Goal: Task Accomplishment & Management: Manage account settings

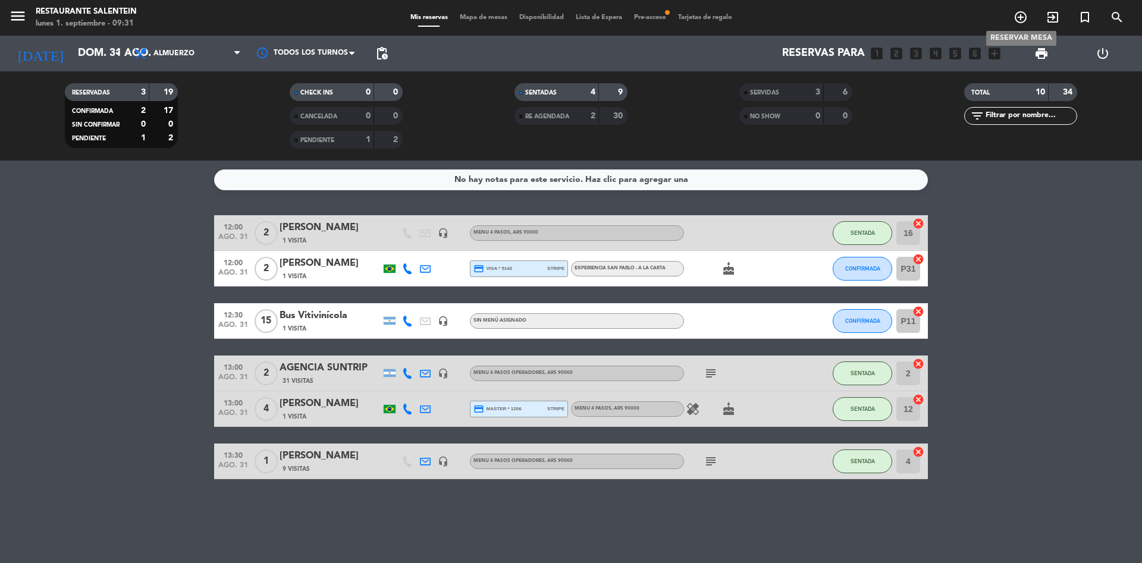
click at [1015, 13] on icon "add_circle_outline" at bounding box center [1020, 17] width 14 height 14
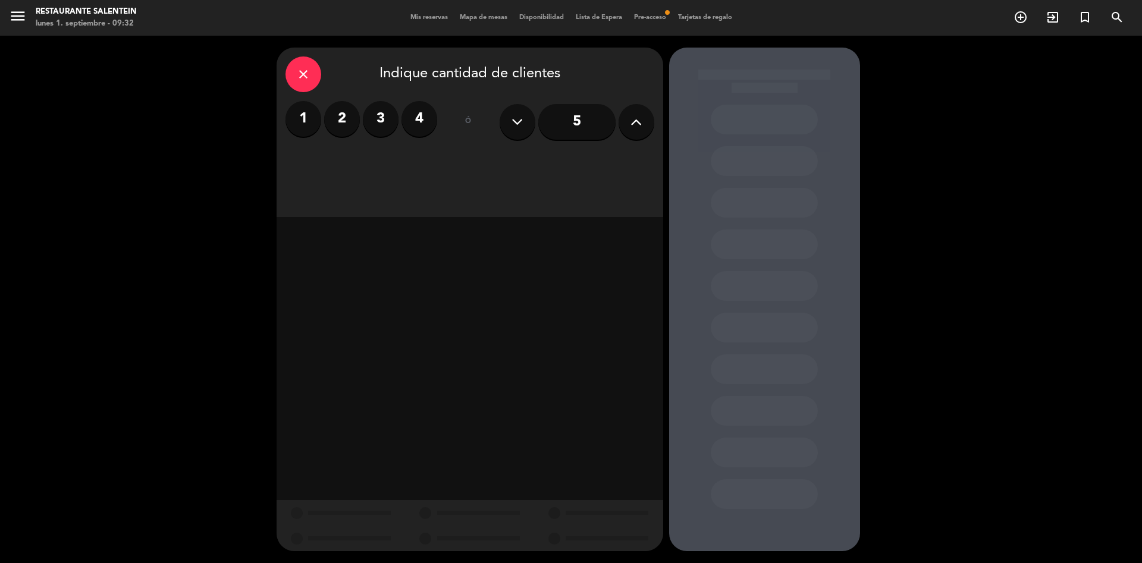
click at [343, 120] on label "2" at bounding box center [342, 119] width 36 height 36
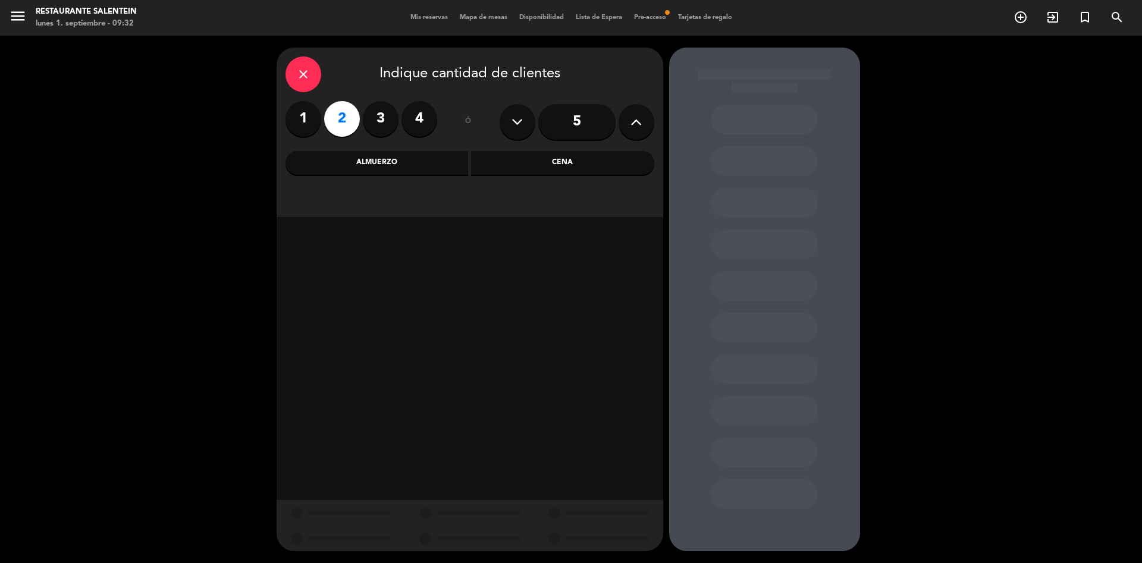
click at [413, 161] on div "Almuerzo" at bounding box center [376, 163] width 183 height 24
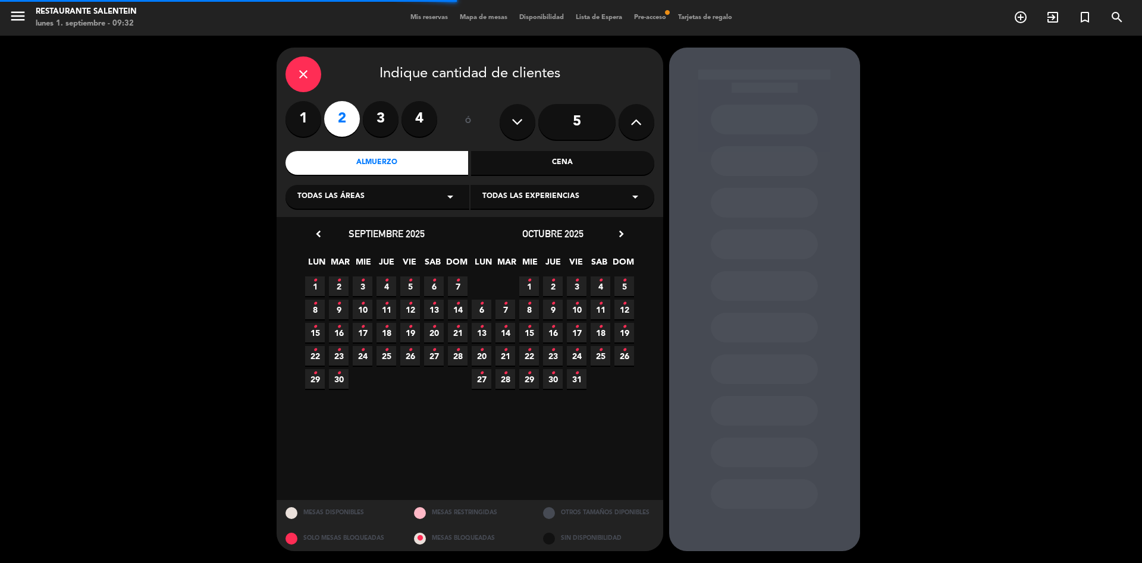
click at [367, 196] on div "Todas las áreas arrow_drop_down" at bounding box center [377, 197] width 184 height 24
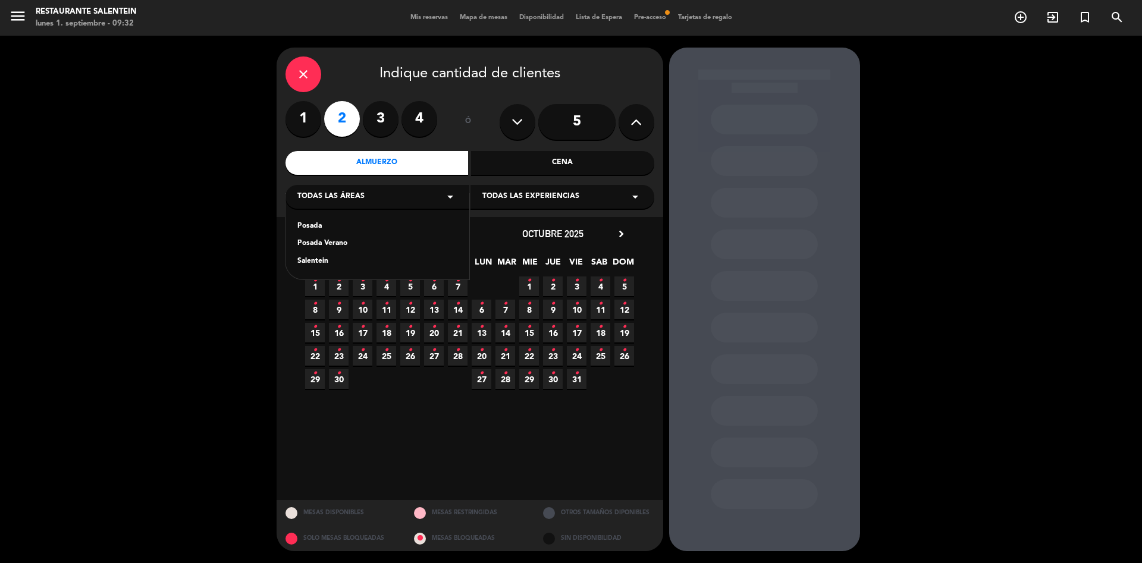
click at [321, 263] on div "Salentein" at bounding box center [377, 262] width 160 height 12
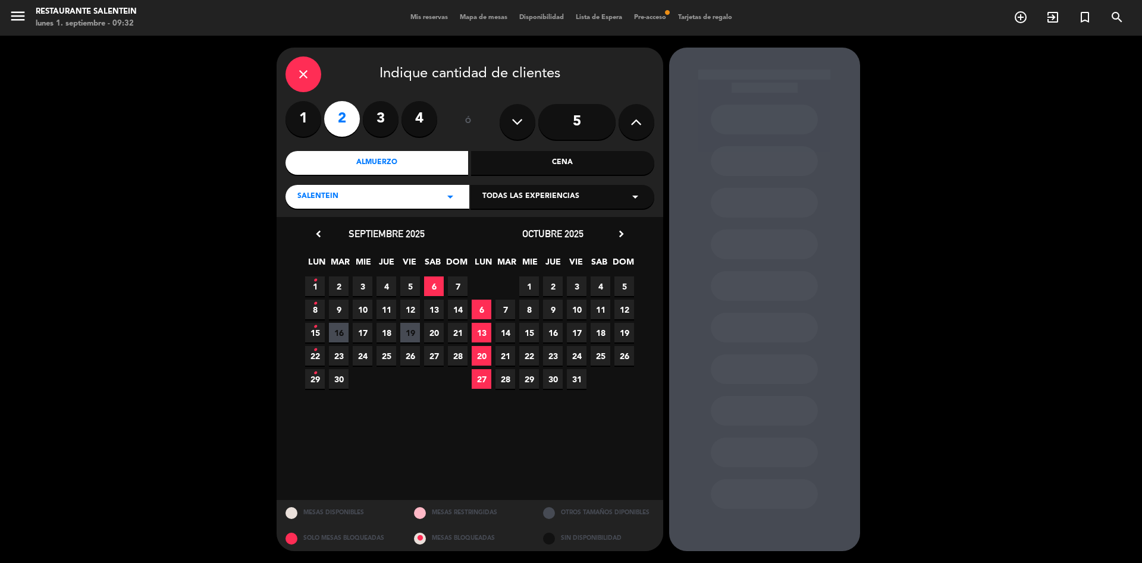
click at [503, 197] on span "Todas las experiencias" at bounding box center [530, 197] width 97 height 12
click at [532, 277] on div "Menu 4 pasos operadores" at bounding box center [562, 280] width 160 height 12
click at [600, 291] on span "4" at bounding box center [601, 287] width 20 height 20
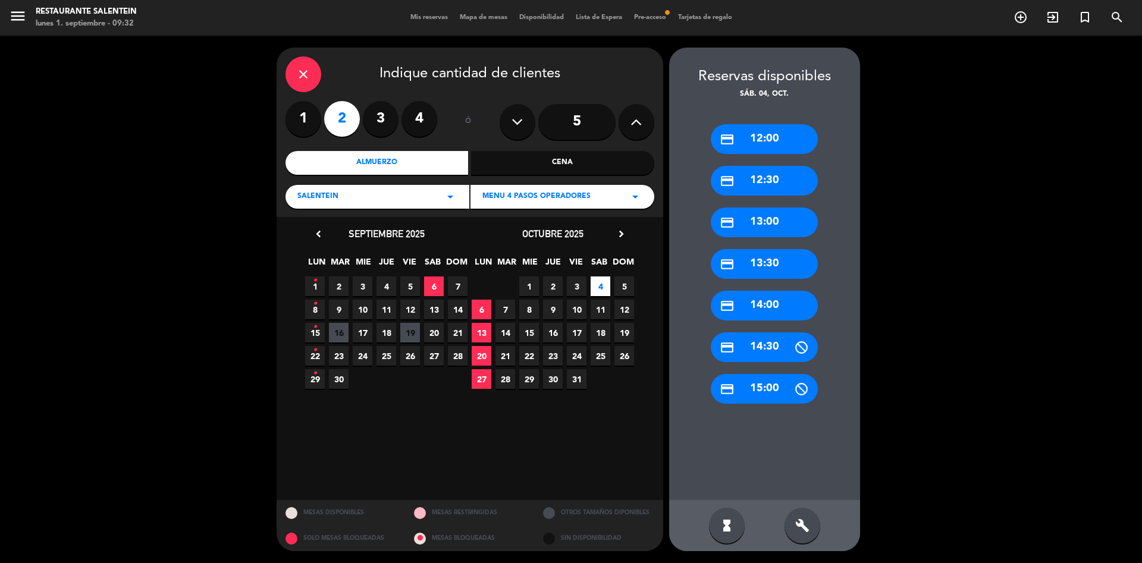
click at [763, 183] on div "credit_card 12:30" at bounding box center [764, 181] width 107 height 30
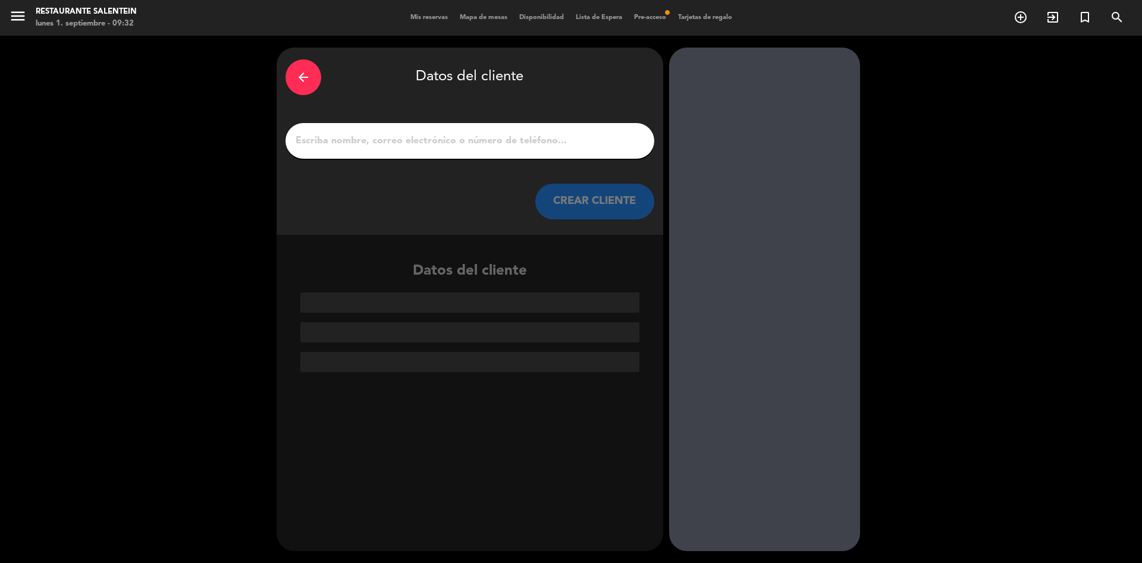
click at [395, 135] on input "1" at bounding box center [469, 141] width 351 height 17
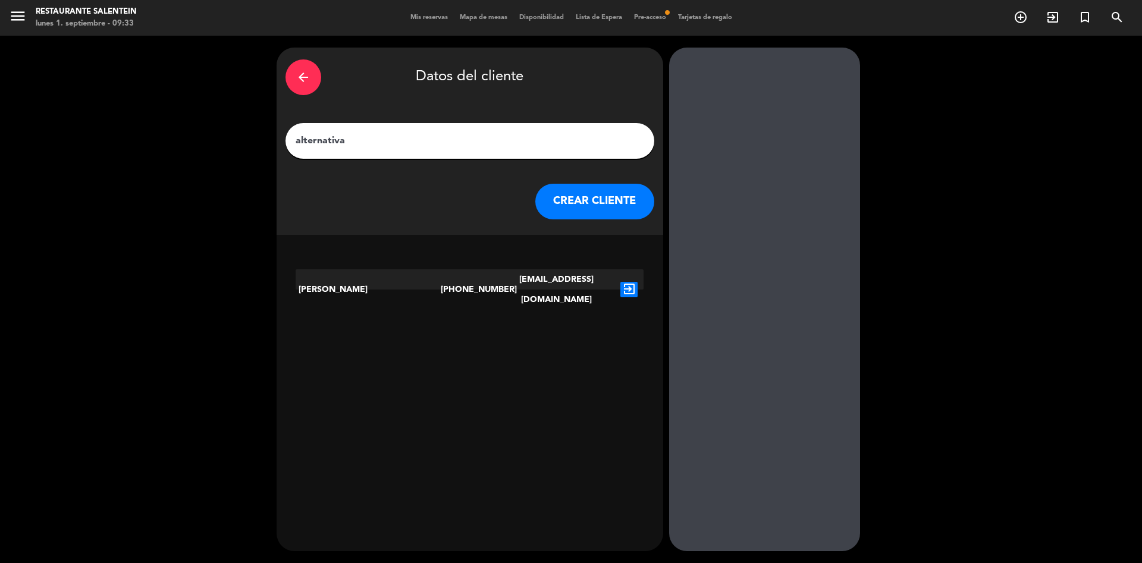
type input "alternativa"
click at [634, 282] on icon "exit_to_app" at bounding box center [628, 289] width 17 height 15
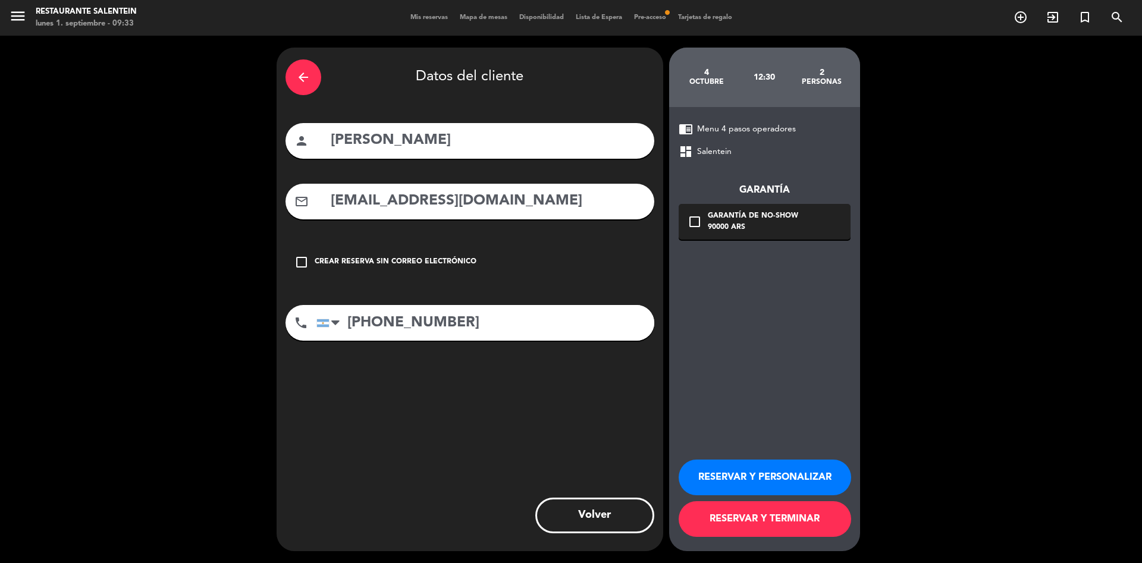
drag, startPoint x: 481, startPoint y: 143, endPoint x: 304, endPoint y: 152, distance: 177.4
click at [304, 152] on div "person [PERSON_NAME]" at bounding box center [469, 141] width 369 height 36
type input "Alternativa Mza"
click at [734, 470] on button "RESERVAR Y PERSONALIZAR" at bounding box center [765, 478] width 172 height 36
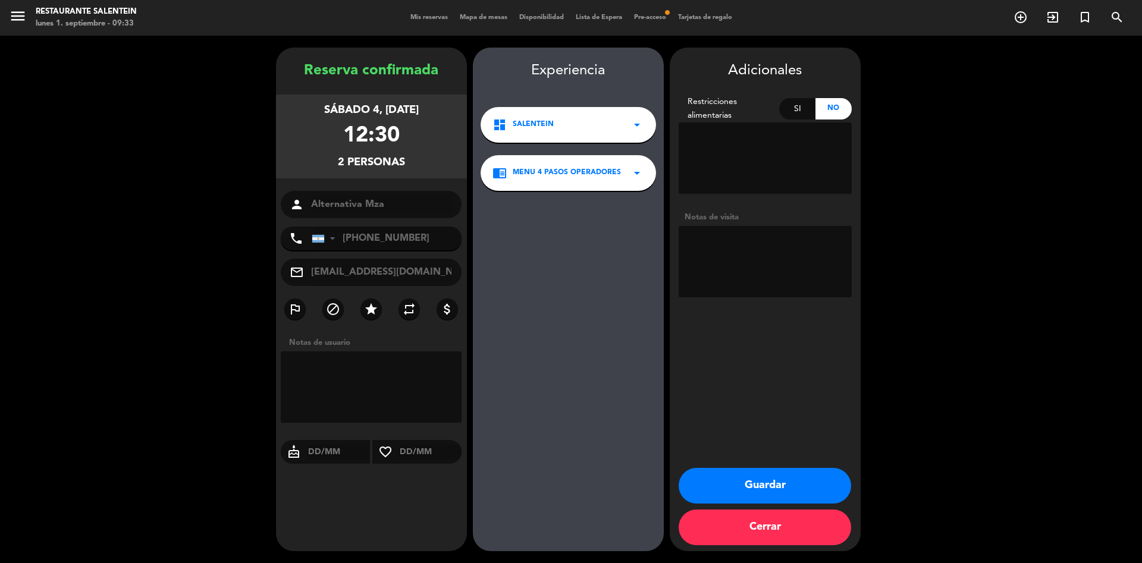
click at [714, 250] on textarea at bounding box center [765, 261] width 173 height 71
paste textarea "[PERSON_NAME]"
type textarea "[PERSON_NAME] paga ag liq env"
click at [761, 476] on button "Guardar" at bounding box center [765, 486] width 172 height 36
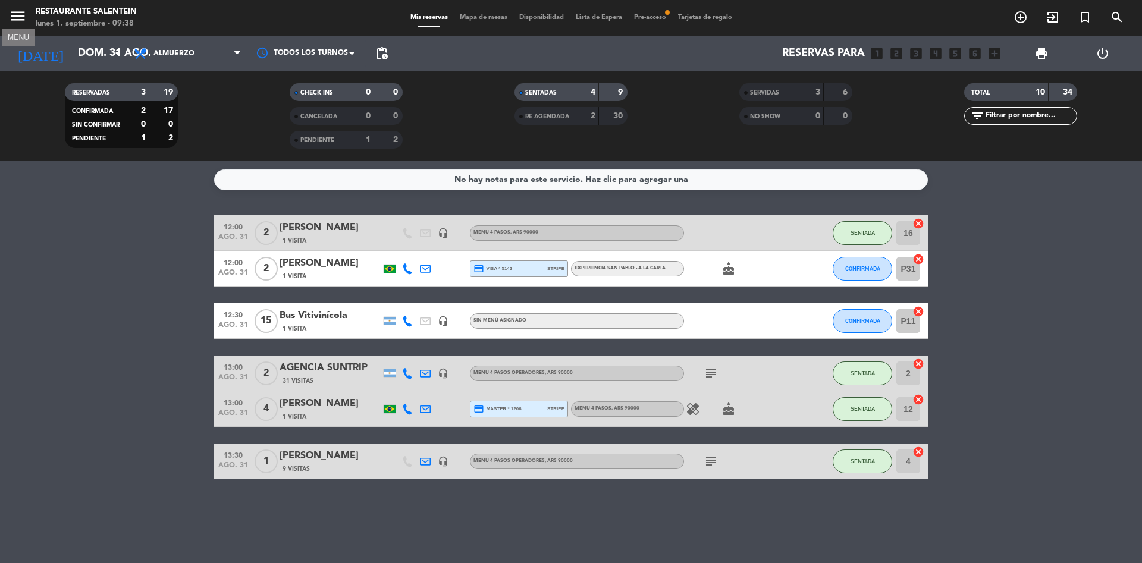
click at [18, 11] on icon "menu" at bounding box center [18, 16] width 18 height 18
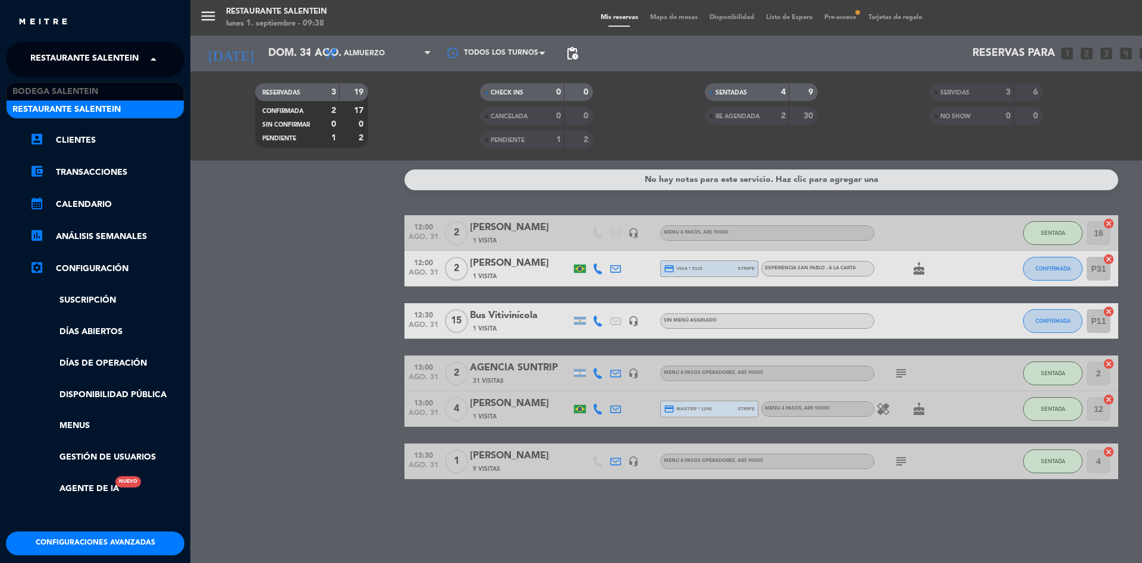
click at [60, 59] on span "Restaurante Salentein" at bounding box center [84, 59] width 108 height 25
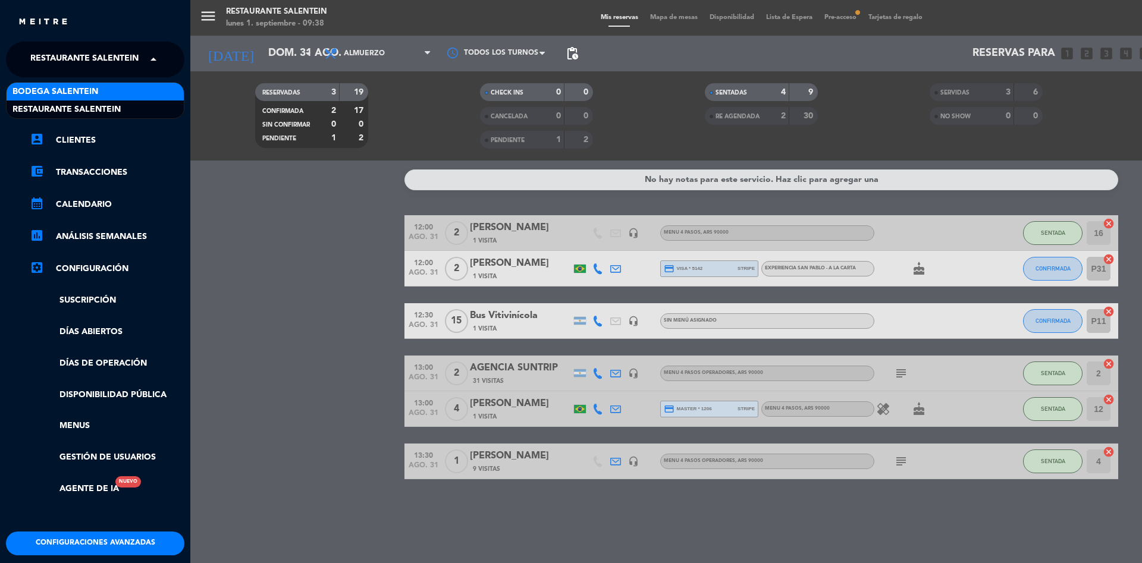
click at [65, 97] on span "Bodega Salentein" at bounding box center [55, 92] width 86 height 14
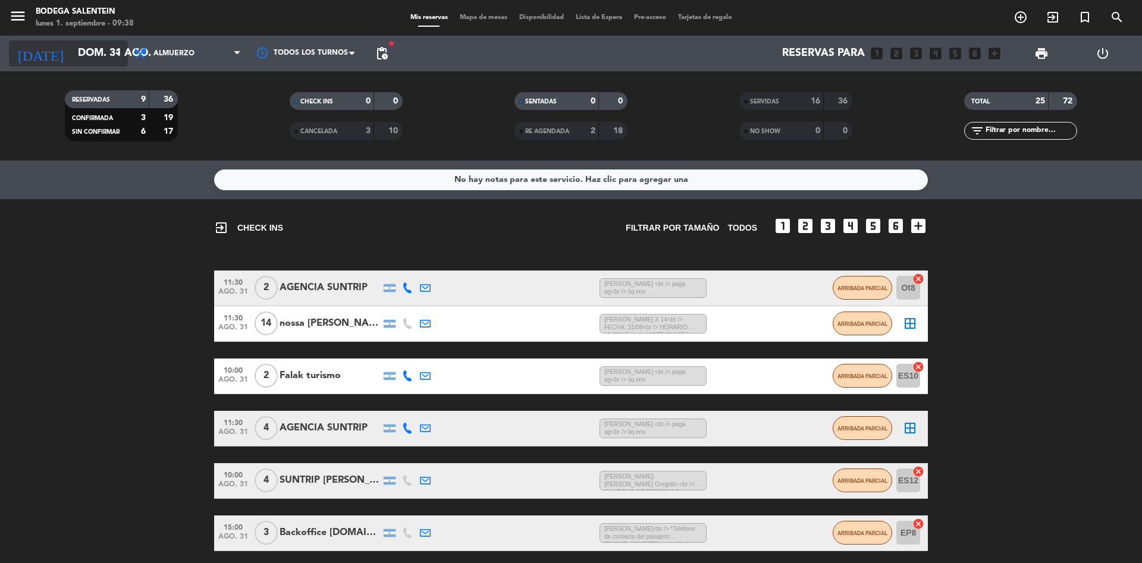
click at [104, 48] on input "dom. 31 ago." at bounding box center [141, 54] width 138 height 24
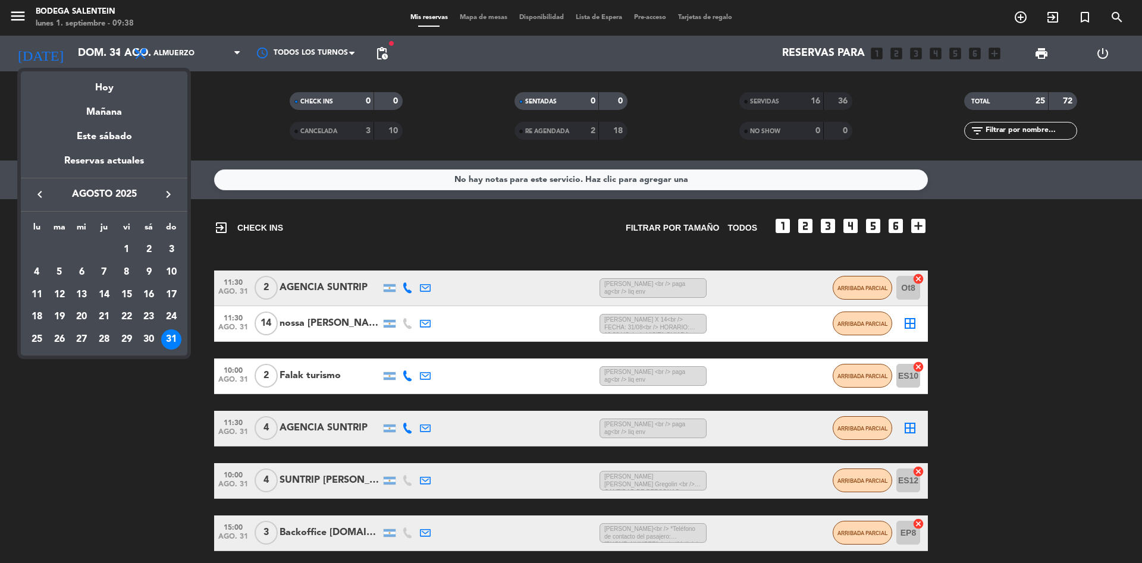
click at [167, 191] on icon "keyboard_arrow_right" at bounding box center [168, 194] width 14 height 14
click at [171, 275] on div "7" at bounding box center [171, 272] width 20 height 20
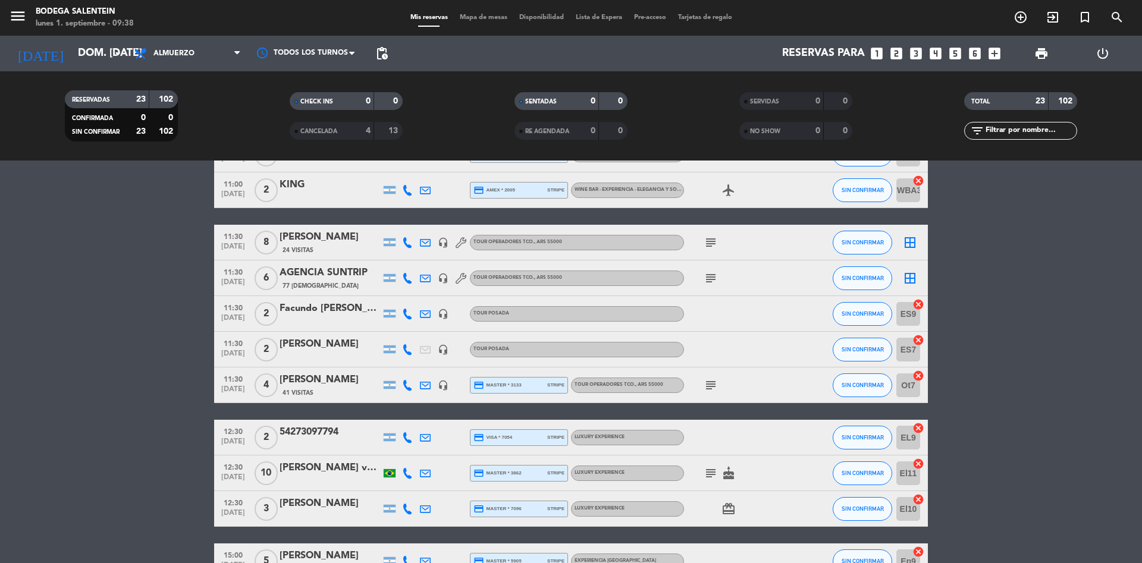
scroll to position [616, 0]
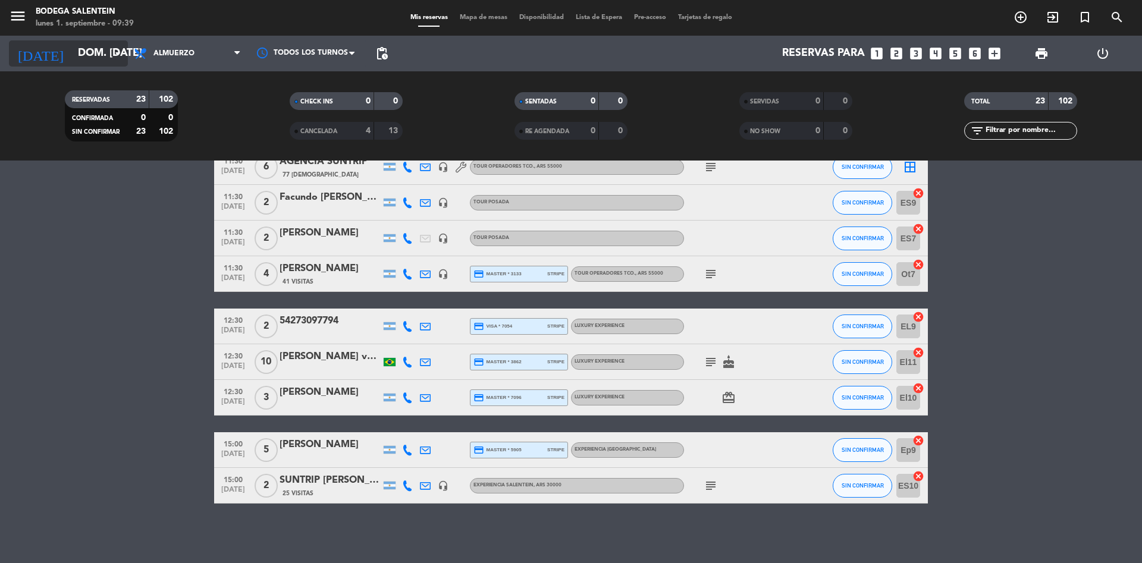
click at [81, 57] on input "dom. [DATE]" at bounding box center [141, 54] width 138 height 24
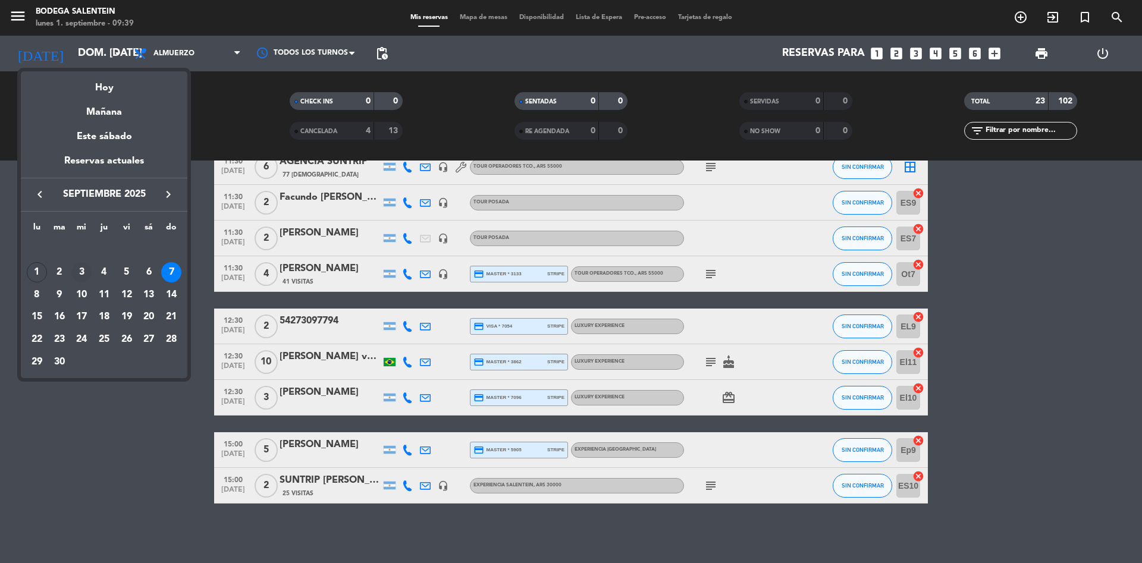
click at [83, 269] on div "3" at bounding box center [81, 272] width 20 height 20
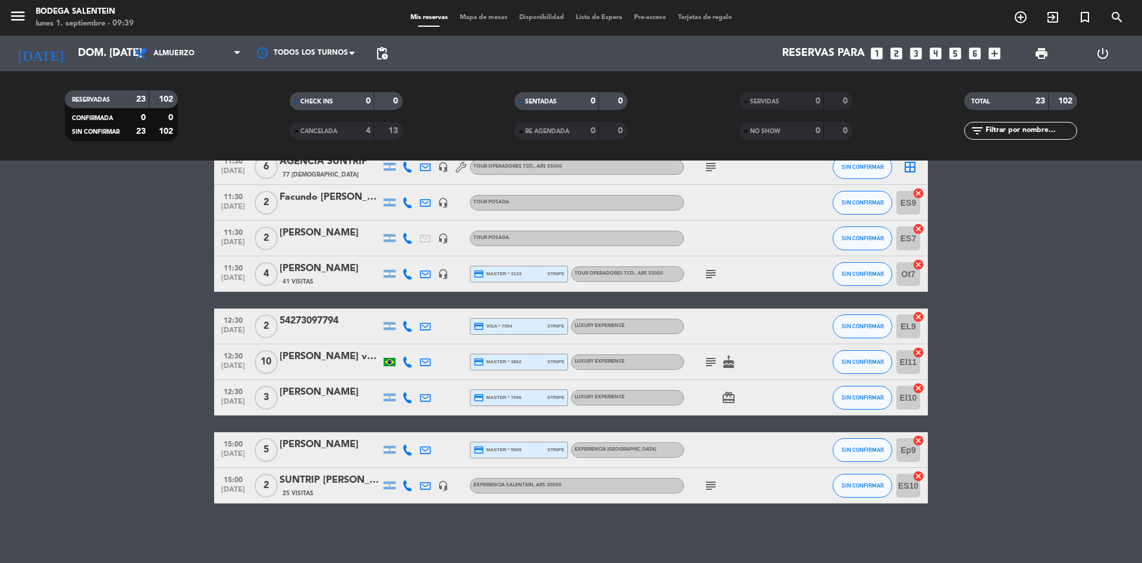
type input "mié. [DATE]"
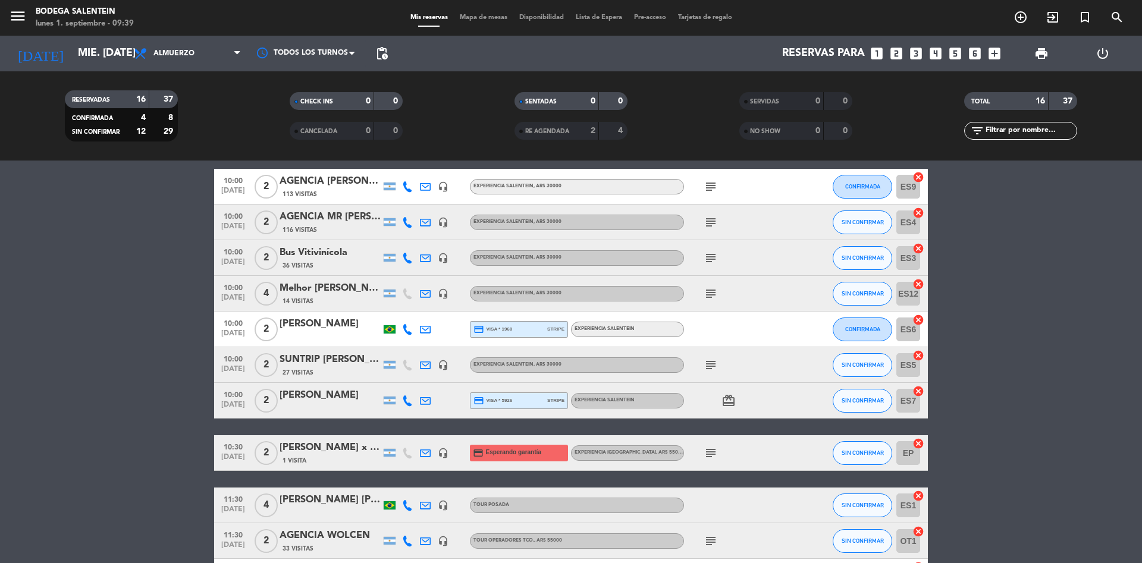
scroll to position [0, 0]
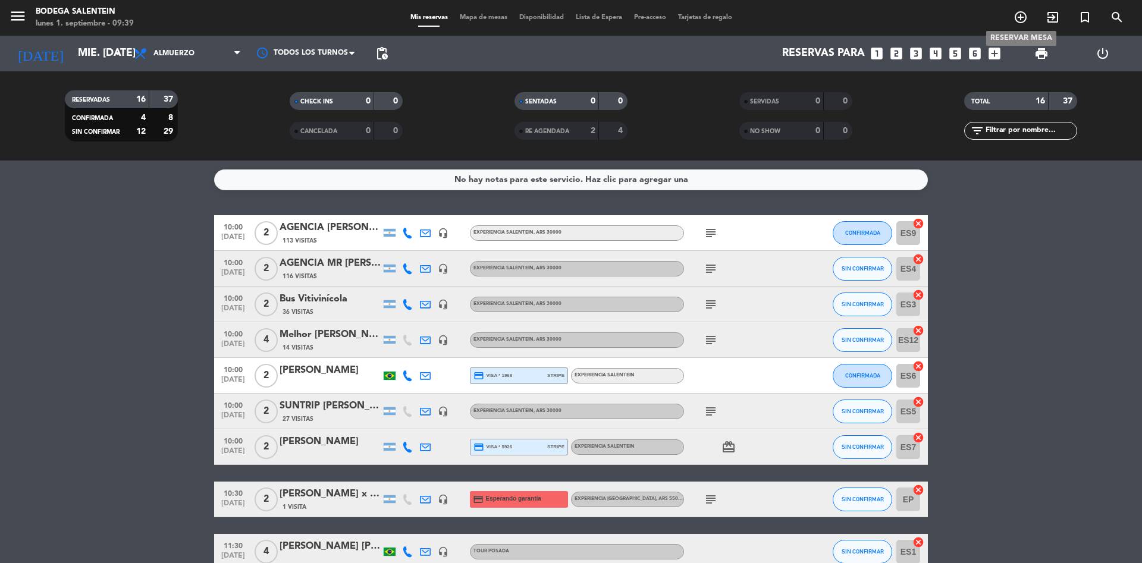
click at [1020, 19] on icon "add_circle_outline" at bounding box center [1020, 17] width 14 height 14
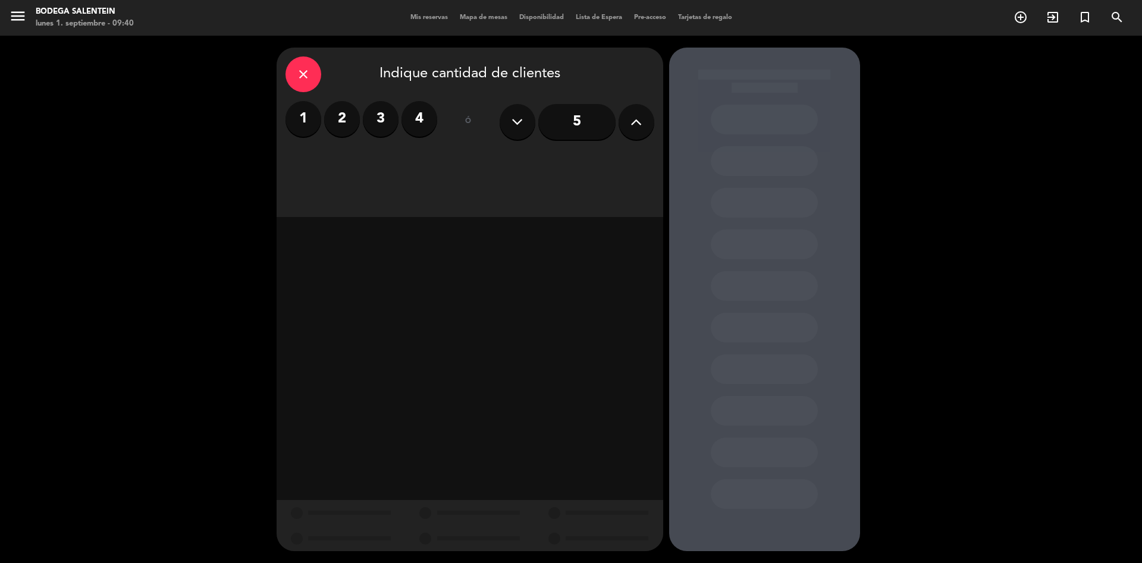
click at [345, 127] on label "2" at bounding box center [342, 119] width 36 height 36
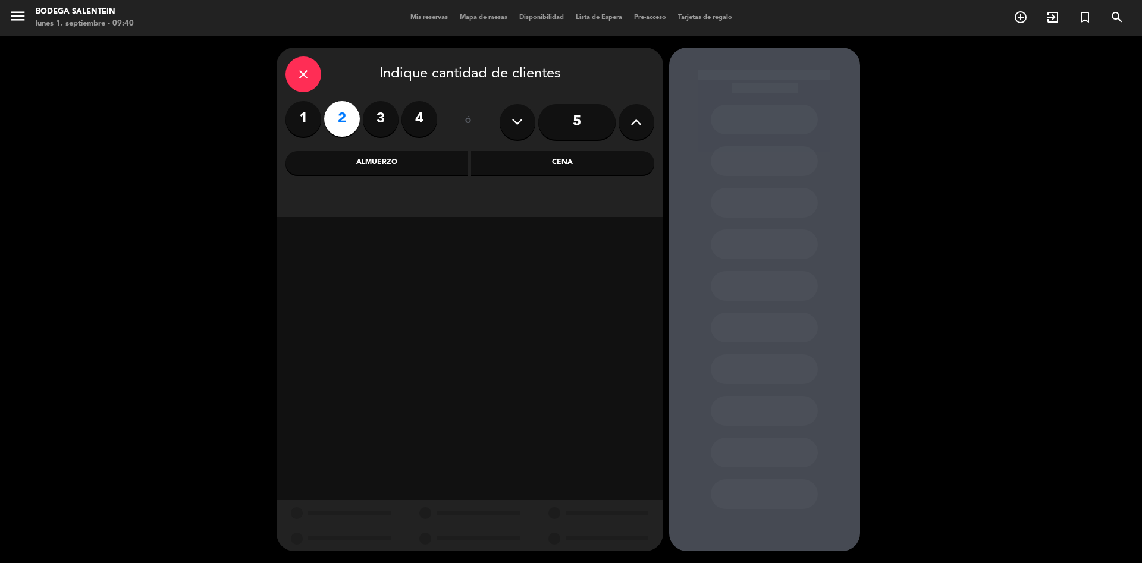
click at [372, 164] on div "Almuerzo" at bounding box center [376, 163] width 183 height 24
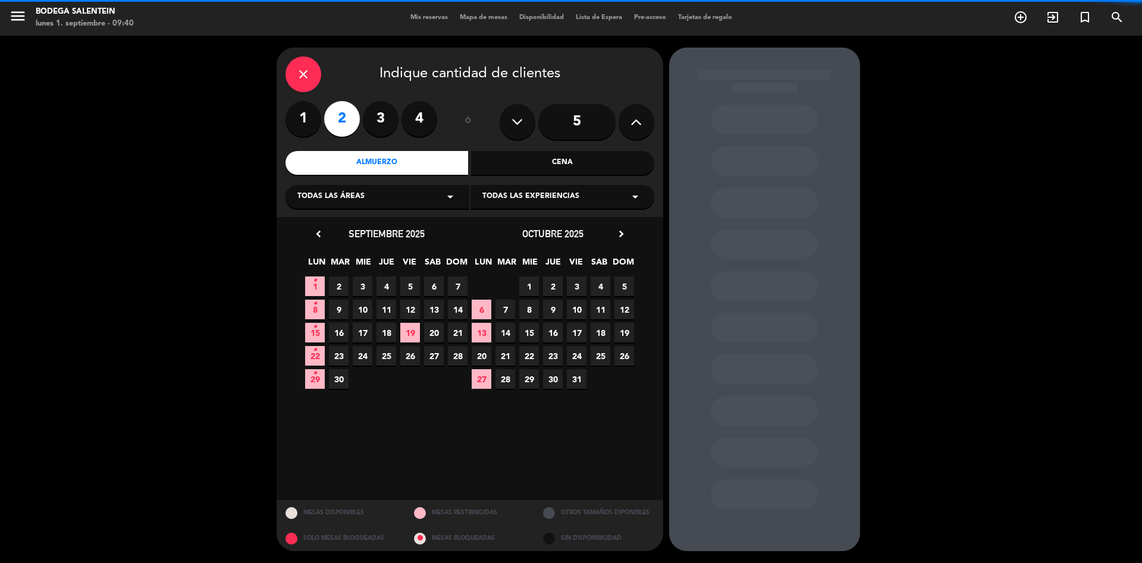
click at [508, 202] on span "Todas las experiencias" at bounding box center [530, 197] width 97 height 12
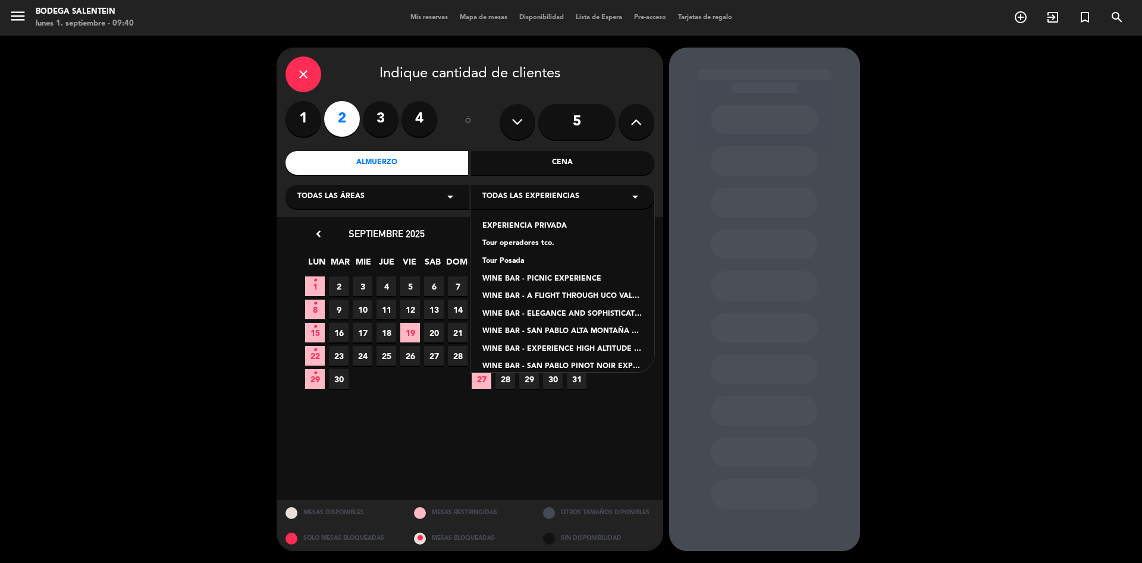
scroll to position [118, 0]
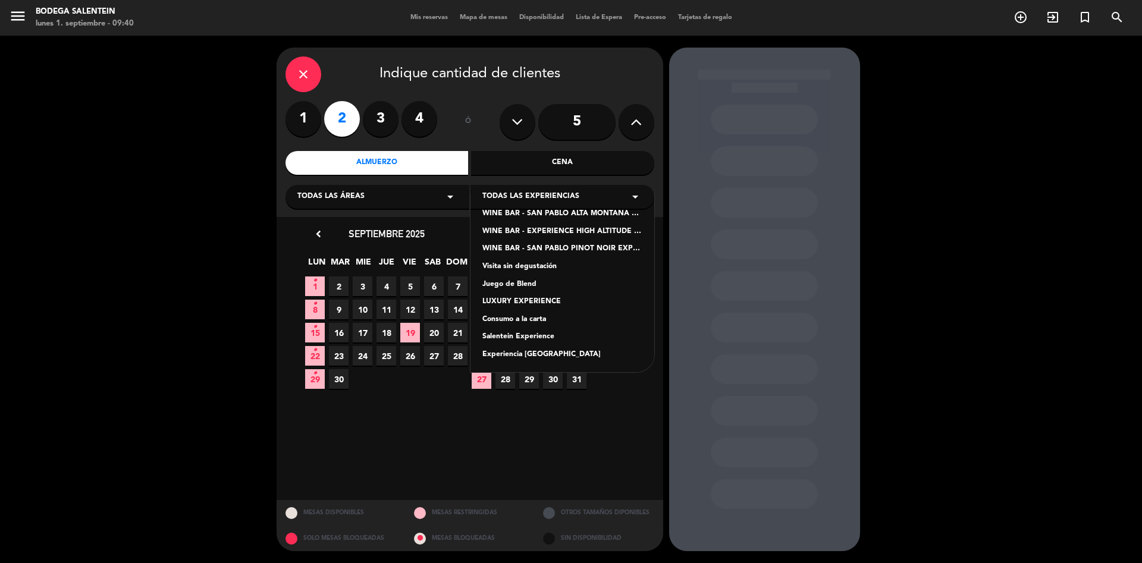
click at [530, 336] on div "Salentein Experience" at bounding box center [562, 337] width 160 height 12
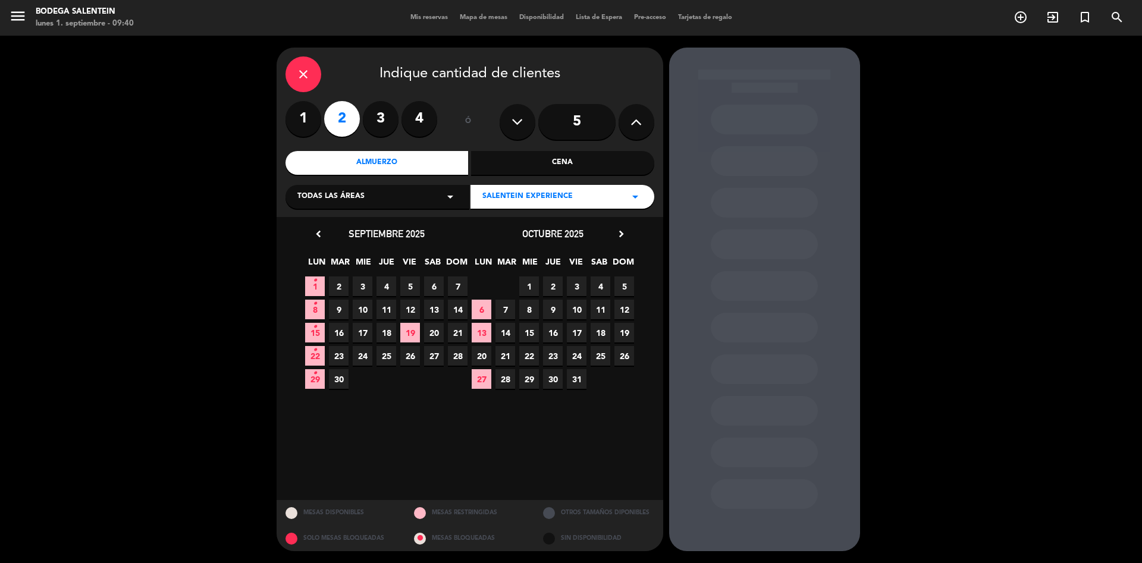
click at [363, 287] on span "3" at bounding box center [363, 287] width 20 height 20
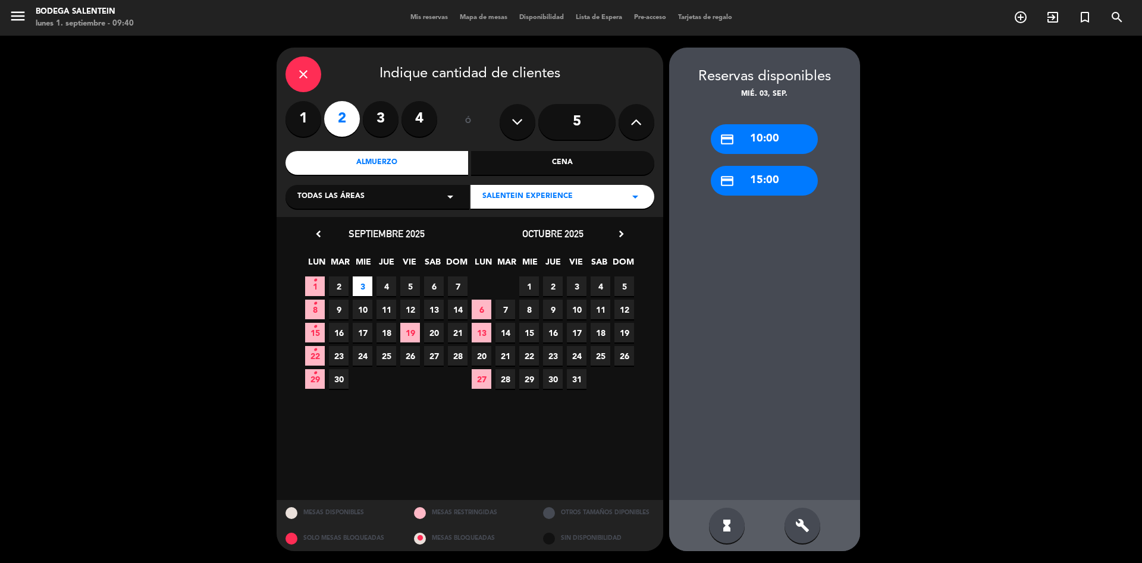
click at [750, 143] on div "credit_card 10:00" at bounding box center [764, 139] width 107 height 30
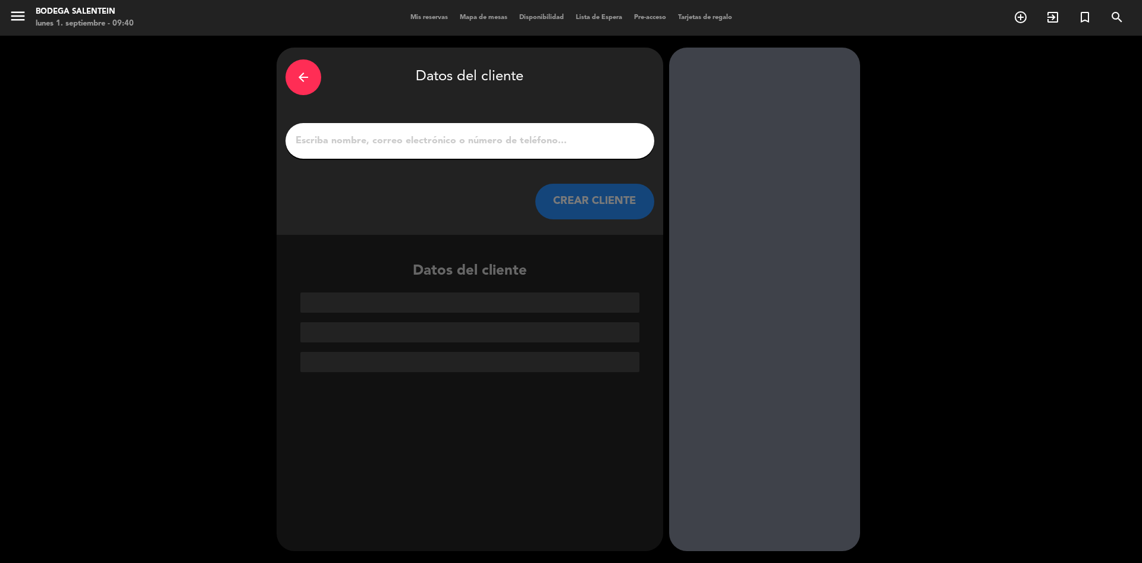
click at [419, 141] on input "1" at bounding box center [469, 141] width 351 height 17
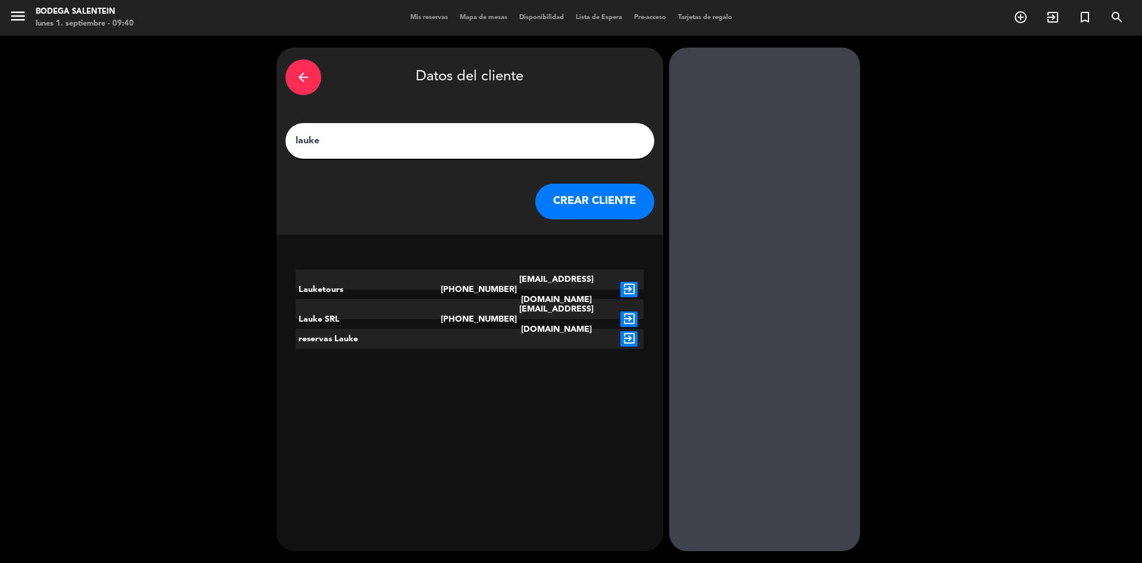
type input "lauke"
click at [630, 282] on icon "exit_to_app" at bounding box center [628, 289] width 17 height 15
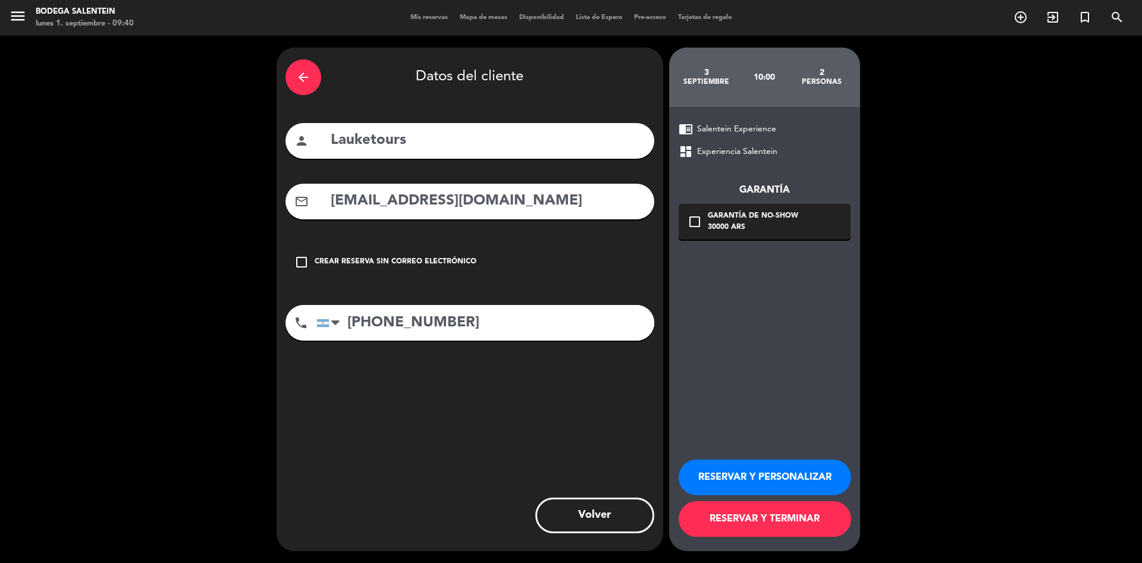
click at [731, 464] on button "RESERVAR Y PERSONALIZAR" at bounding box center [765, 478] width 172 height 36
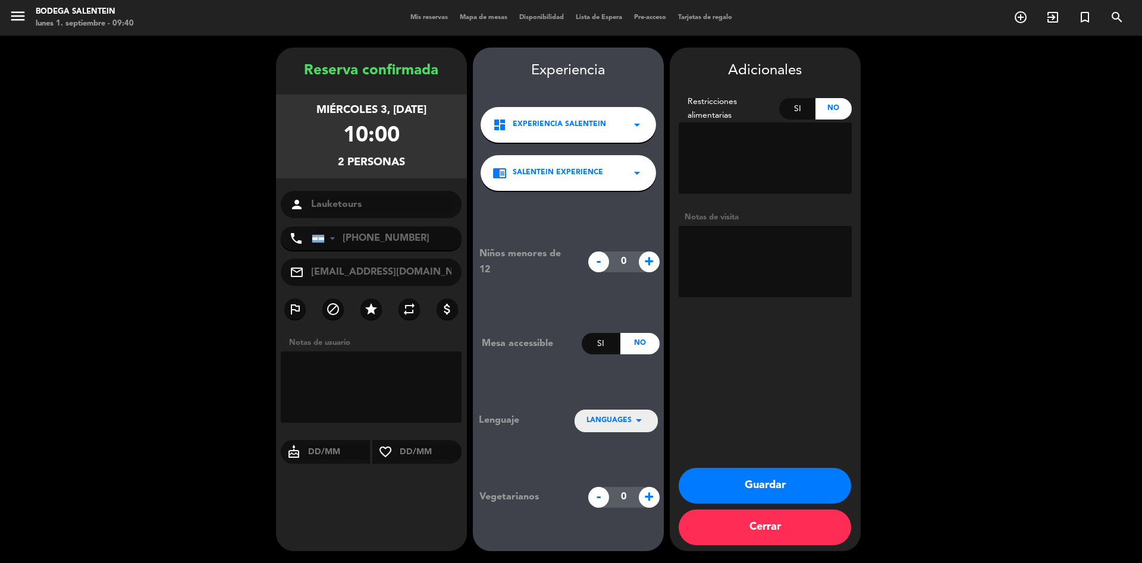
click at [709, 254] on textarea at bounding box center [765, 261] width 173 height 71
paste textarea "[PERSON_NAME] [PERSON_NAME]"
type textarea "[PERSON_NAME] [PERSON_NAME]"
click at [651, 263] on span "+" at bounding box center [649, 262] width 21 height 21
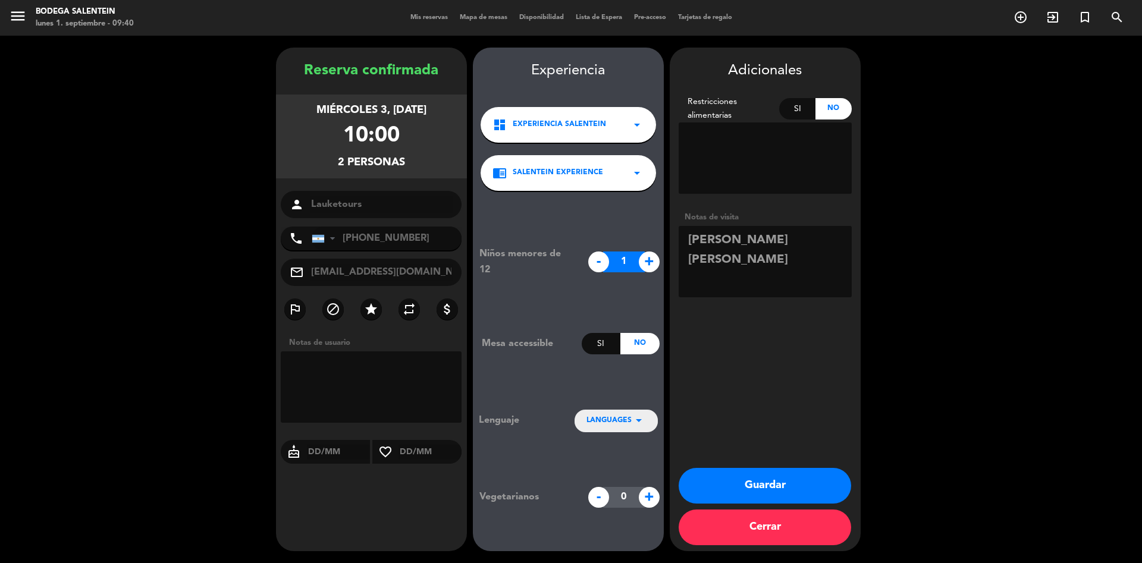
type input "2"
click at [754, 260] on textarea at bounding box center [765, 261] width 173 height 71
type textarea "[PERSON_NAME] [PERSON_NAME] paga ag liq env"
click at [751, 483] on button "Guardar" at bounding box center [765, 486] width 172 height 36
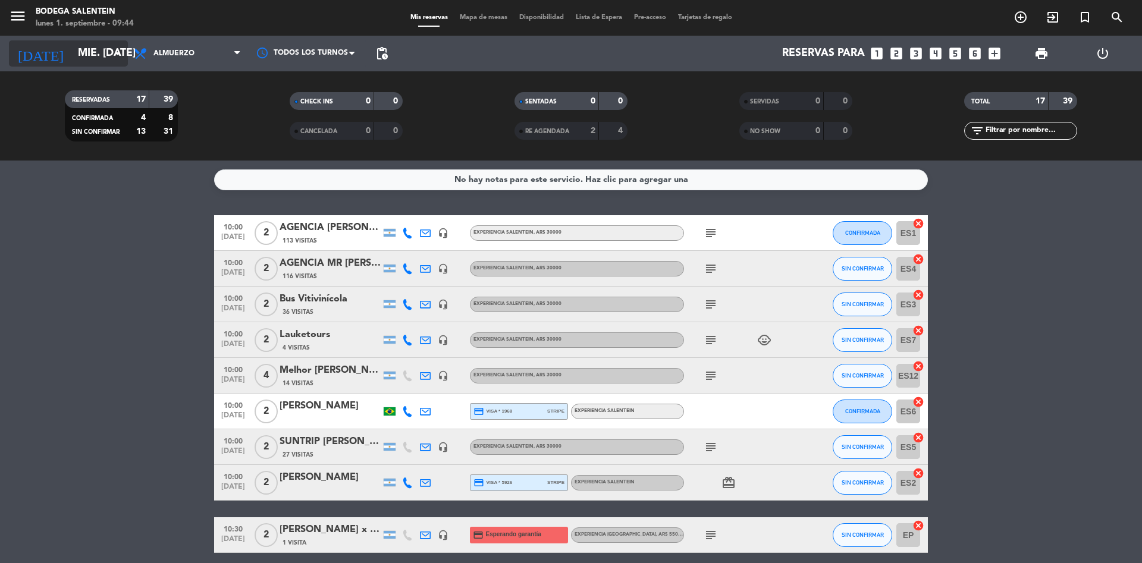
click at [105, 55] on input "mié. [DATE]" at bounding box center [141, 54] width 138 height 24
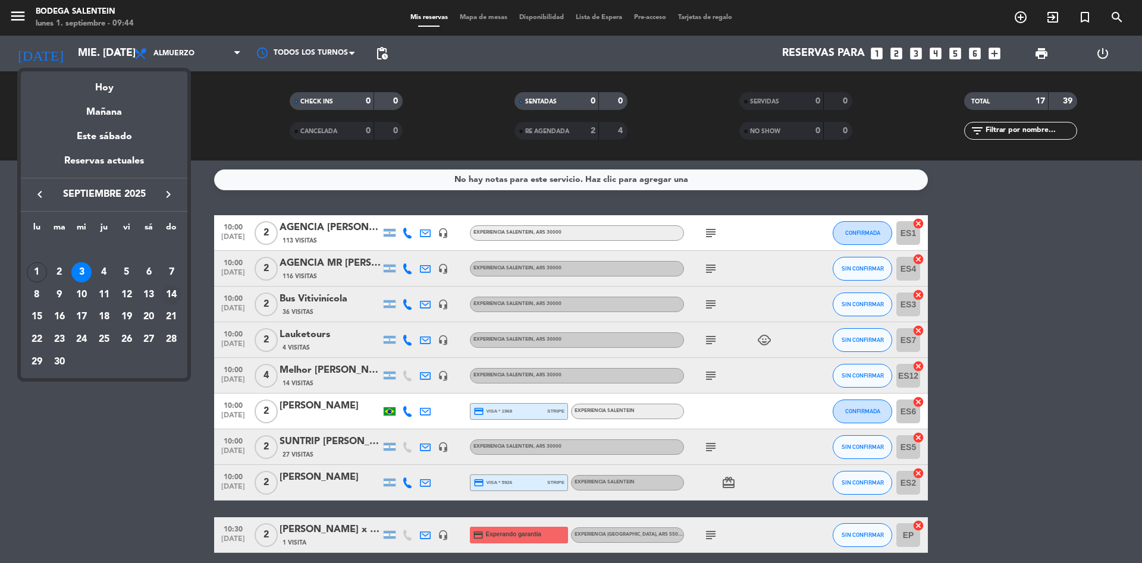
click at [174, 293] on div "14" at bounding box center [171, 295] width 20 height 20
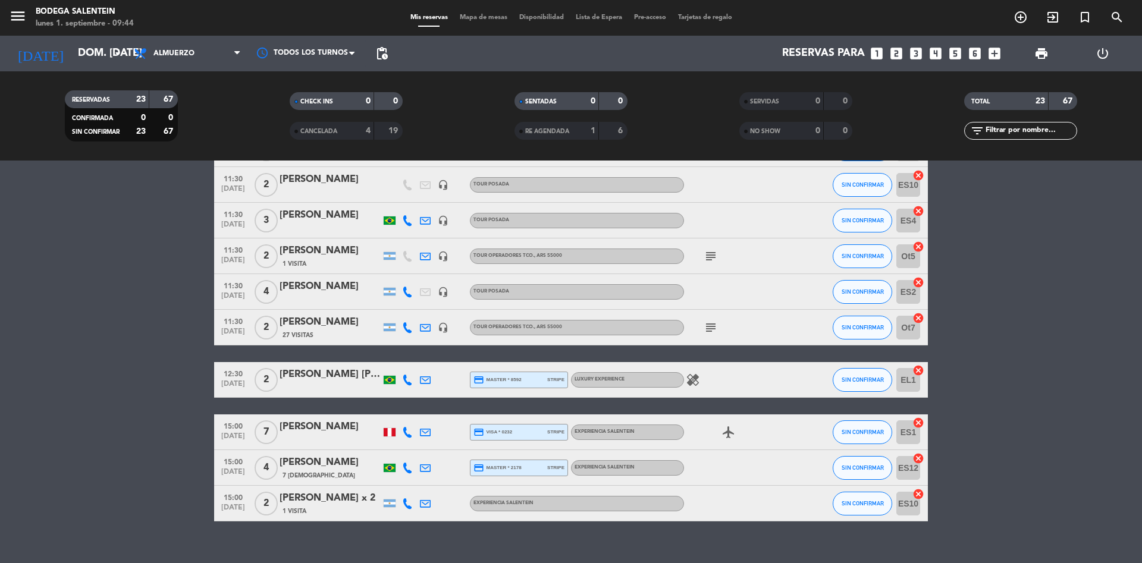
scroll to position [599, 0]
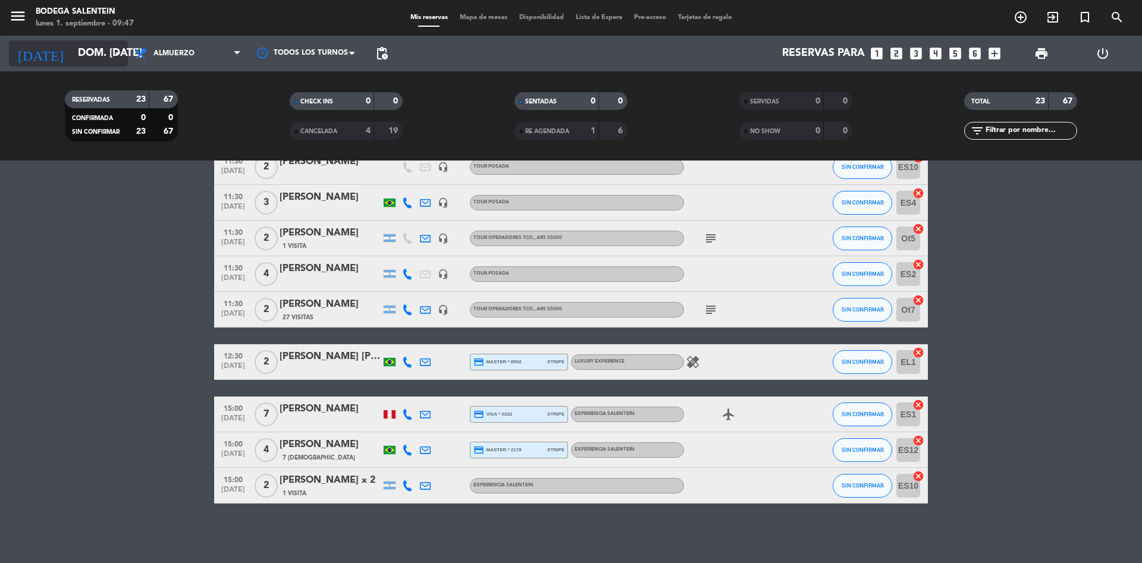
click at [72, 47] on input "dom. [DATE]" at bounding box center [141, 54] width 138 height 24
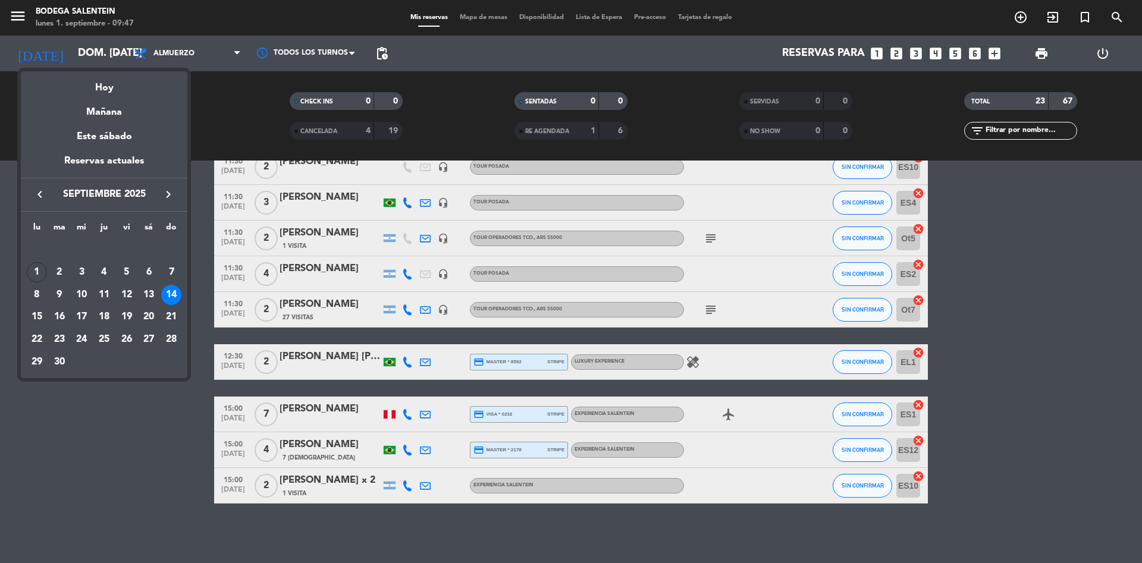
click at [170, 197] on icon "keyboard_arrow_right" at bounding box center [168, 194] width 14 height 14
click at [171, 273] on div "5" at bounding box center [171, 272] width 20 height 20
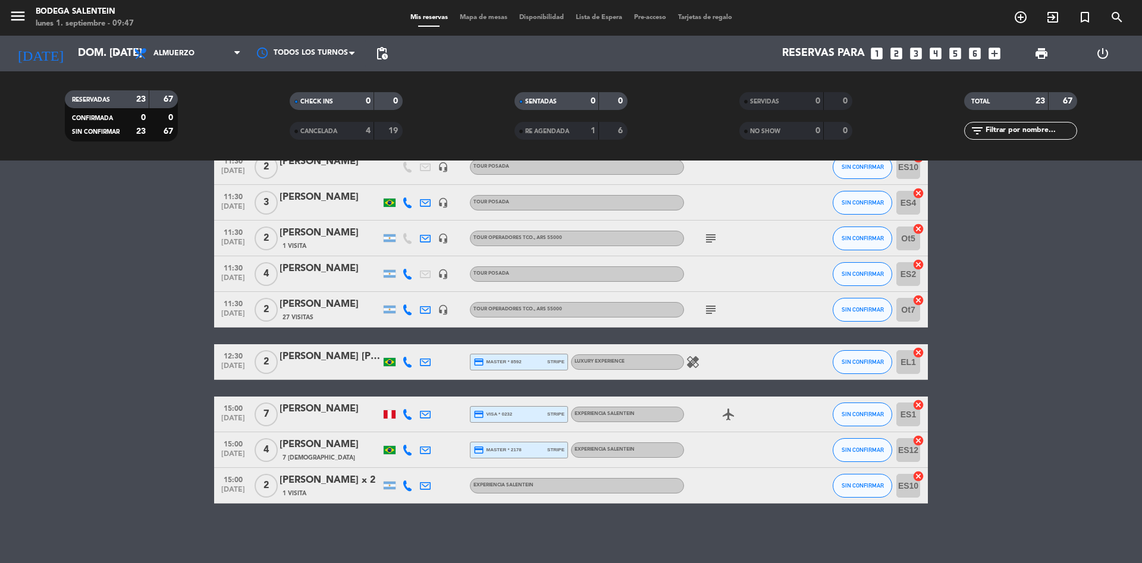
type input "dom. [DATE]"
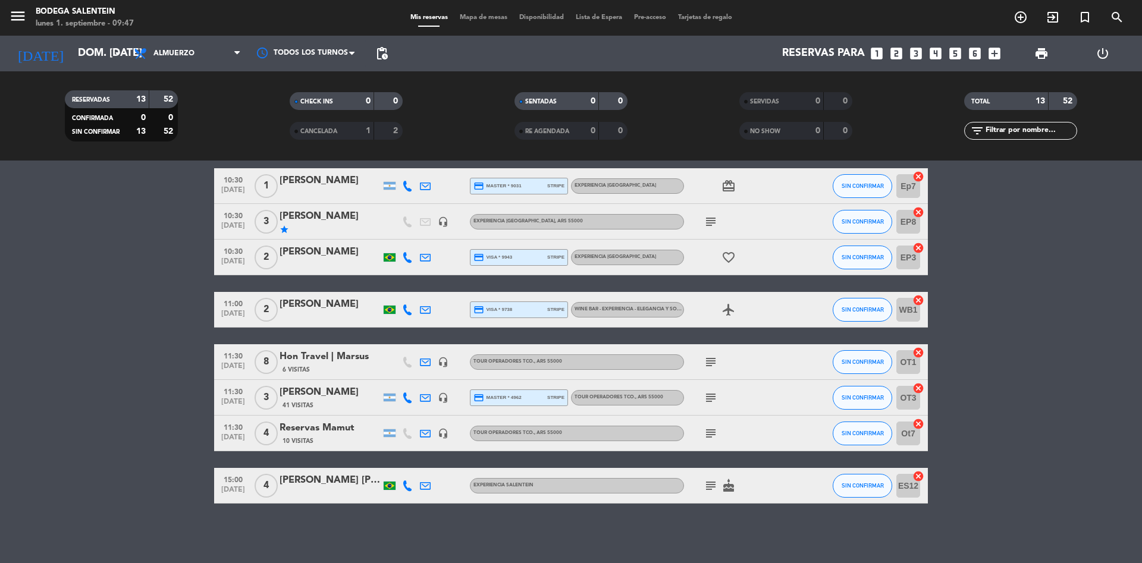
click at [321, 356] on div "Hon Travel | Marsus" at bounding box center [330, 356] width 101 height 15
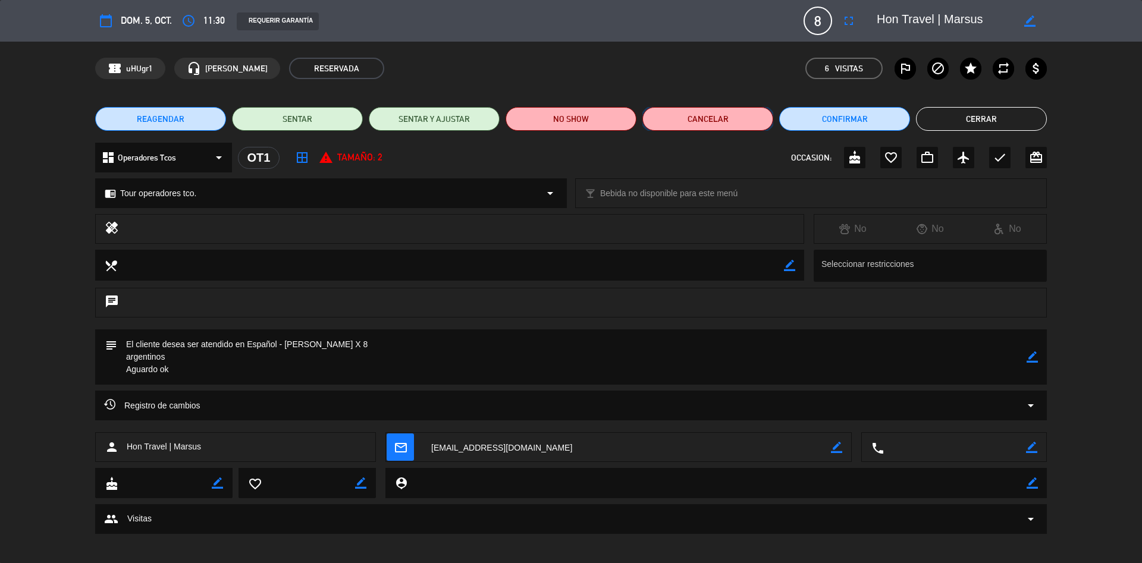
click at [706, 120] on button "Cancelar" at bounding box center [707, 119] width 131 height 24
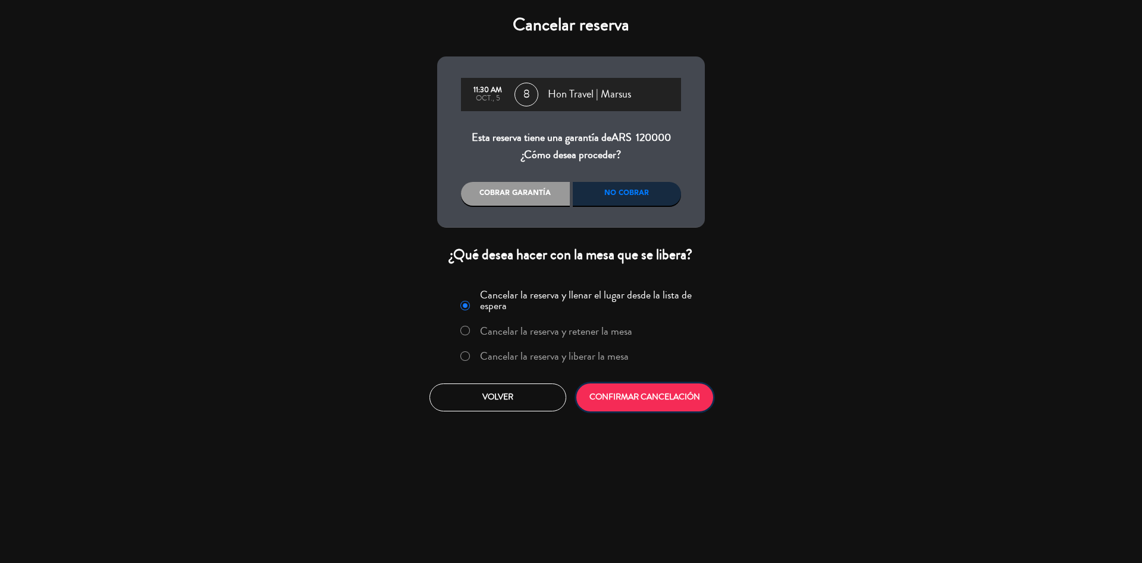
click at [632, 388] on button "CONFIRMAR CANCELACIÓN" at bounding box center [644, 398] width 137 height 28
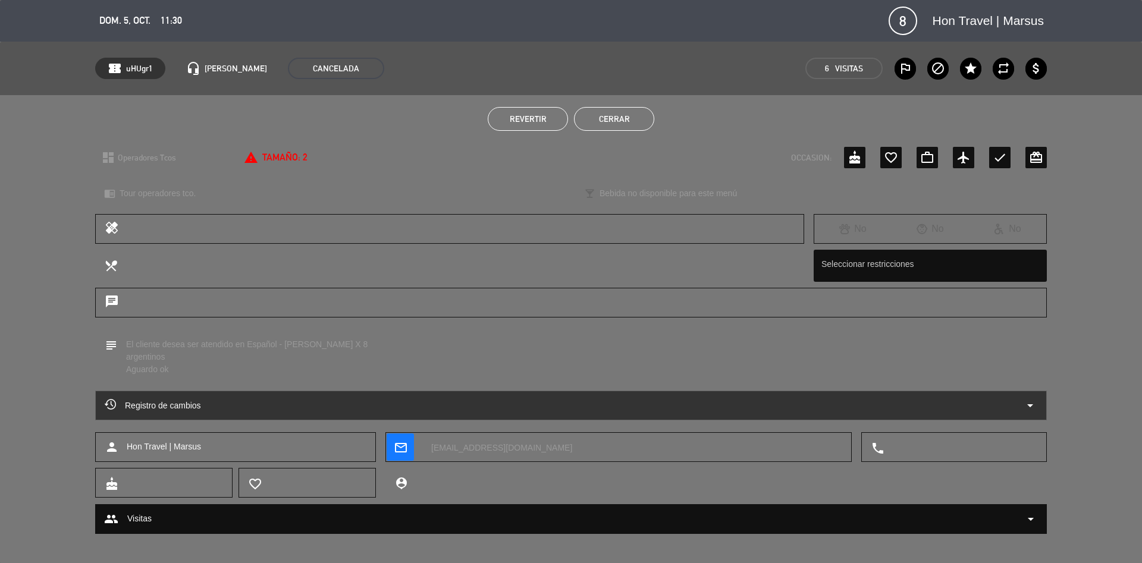
click at [622, 111] on button "Cerrar" at bounding box center [614, 119] width 80 height 24
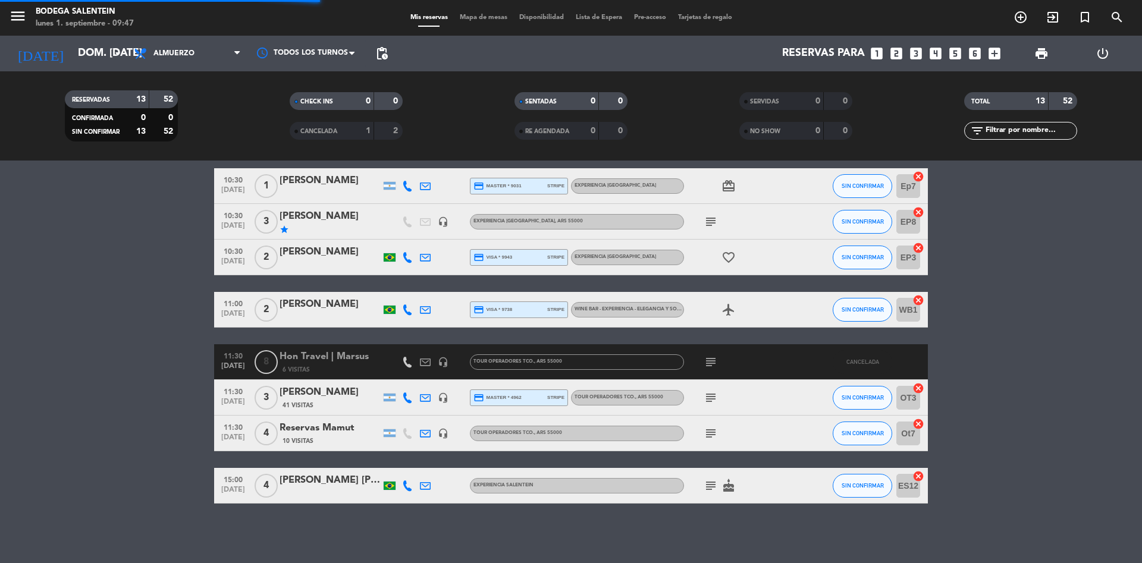
scroll to position [206, 0]
